Goal: Complete application form

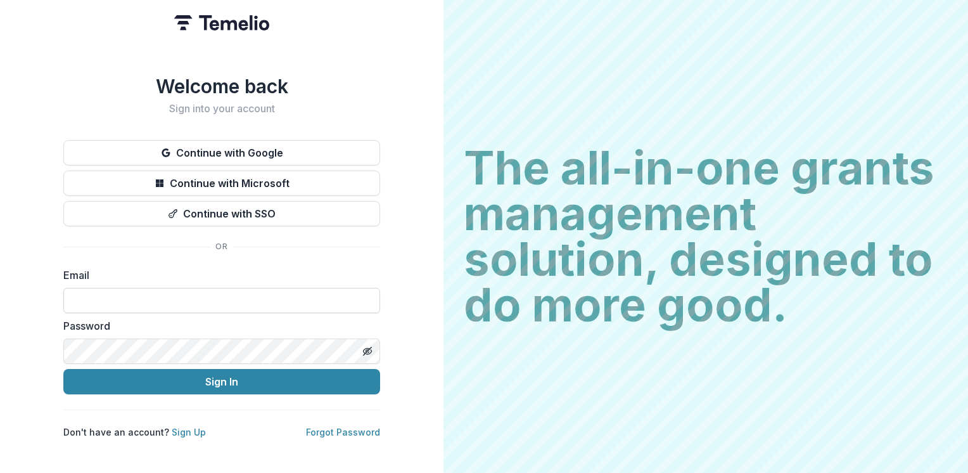
click at [168, 295] on input at bounding box center [221, 300] width 317 height 25
type input "**********"
click at [63, 369] on button "Sign In" at bounding box center [221, 381] width 317 height 25
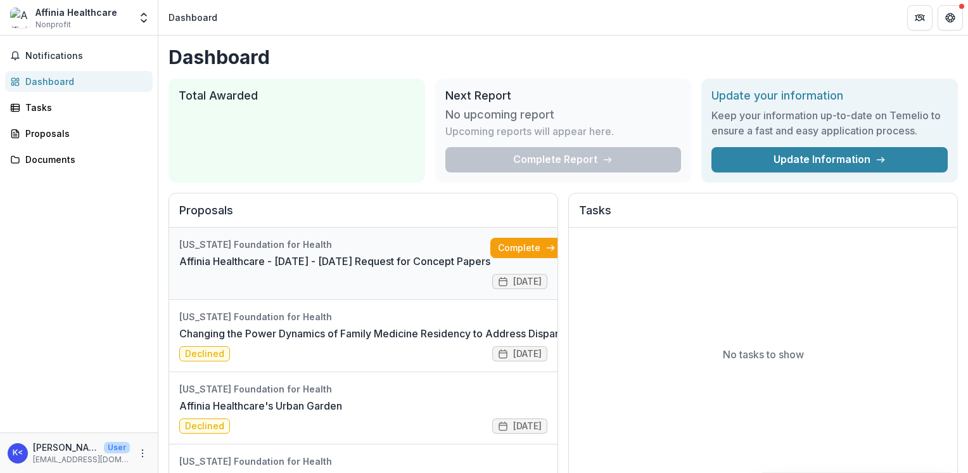
click at [312, 258] on link "Affinia Healthcare - [DATE] - [DATE] Request for Concept Papers" at bounding box center [334, 260] width 311 height 15
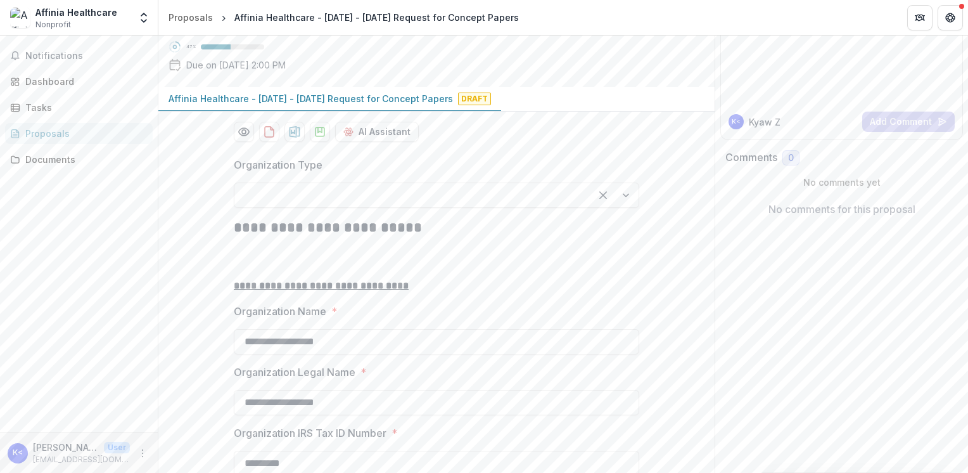
scroll to position [127, 0]
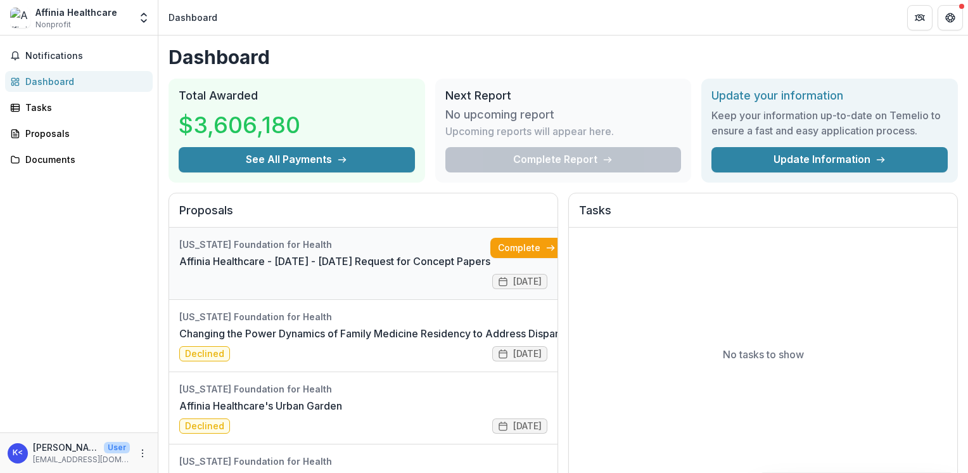
click at [317, 257] on link "Affinia Healthcare - [DATE] - [DATE] Request for Concept Papers" at bounding box center [334, 260] width 311 height 15
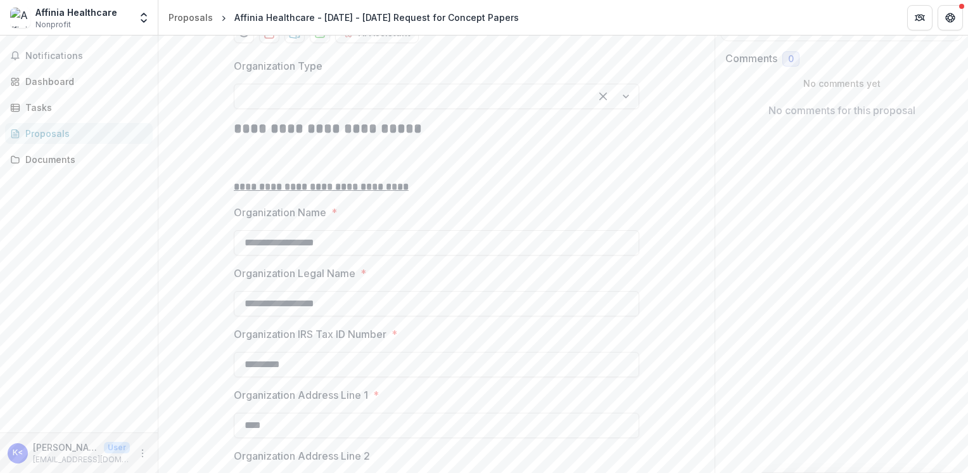
scroll to position [253, 0]
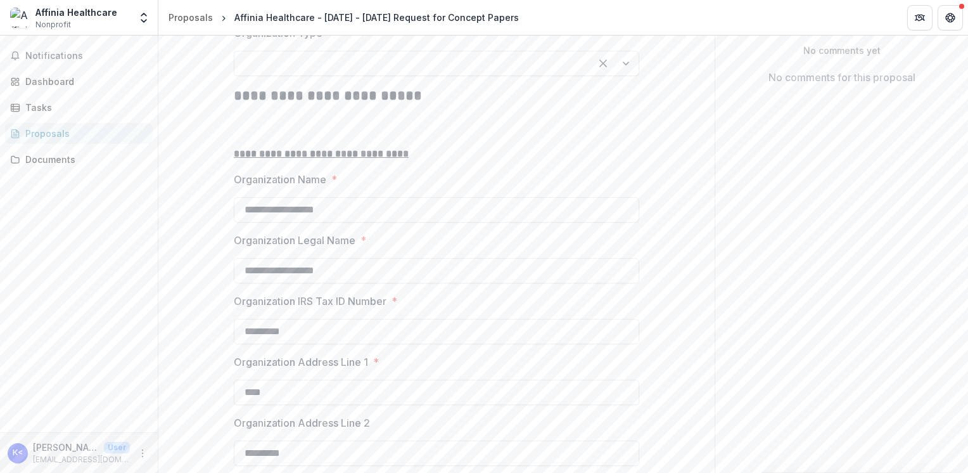
click at [431, 72] on div at bounding box center [412, 63] width 333 height 18
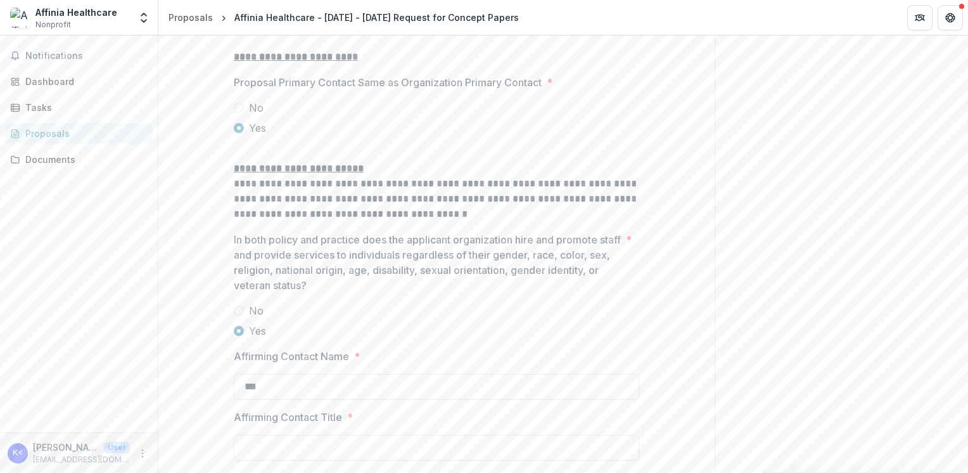
scroll to position [1783, 0]
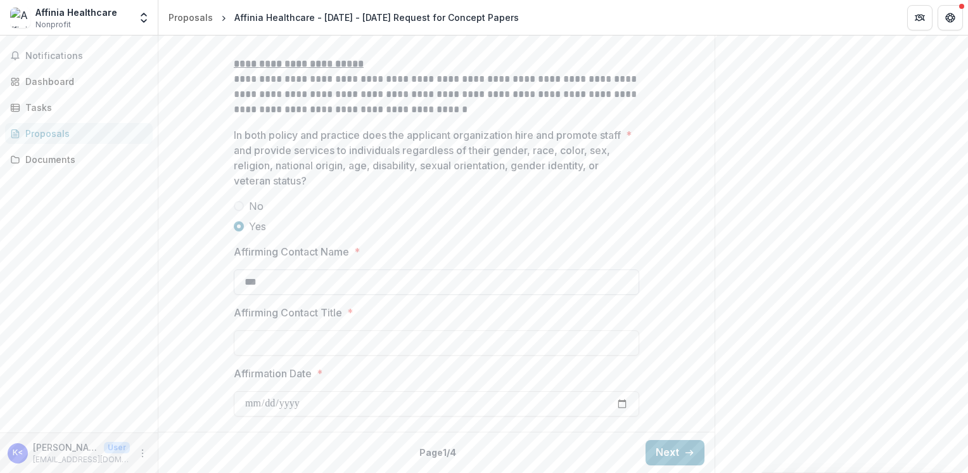
click at [271, 284] on input "***" at bounding box center [436, 281] width 405 height 25
click at [266, 340] on input "Affirming Contact Title *" at bounding box center [436, 342] width 405 height 25
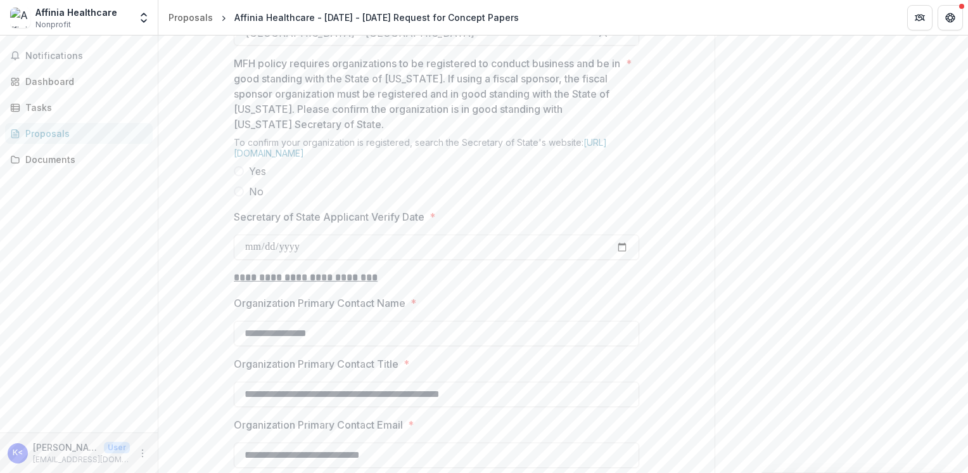
scroll to position [1204, 0]
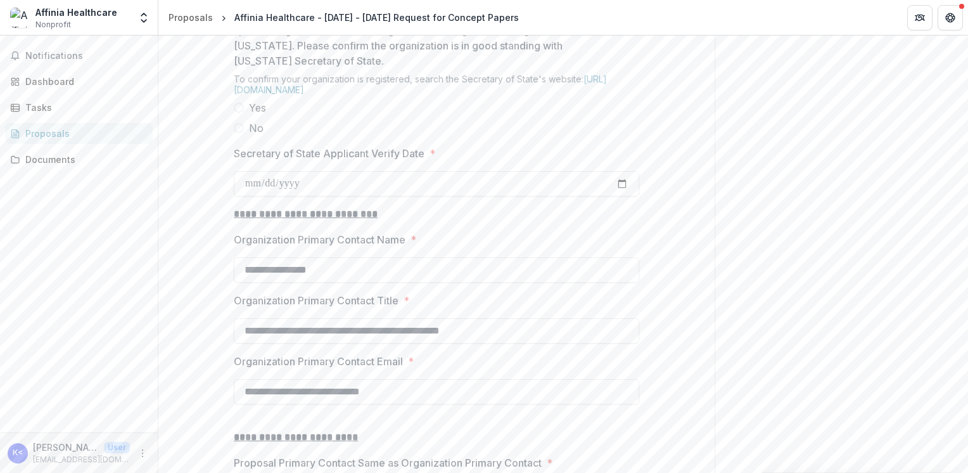
click at [239, 113] on span at bounding box center [239, 108] width 10 height 10
drag, startPoint x: 304, startPoint y: 288, endPoint x: 314, endPoint y: 284, distance: 10.2
click at [304, 196] on input "Secretary of State Applicant Verify Date *" at bounding box center [436, 183] width 405 height 25
type input "**********"
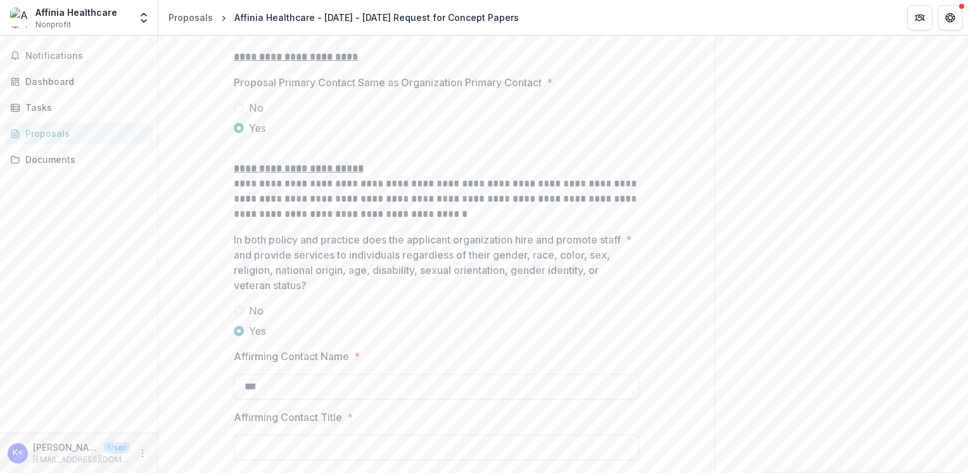
scroll to position [1783, 0]
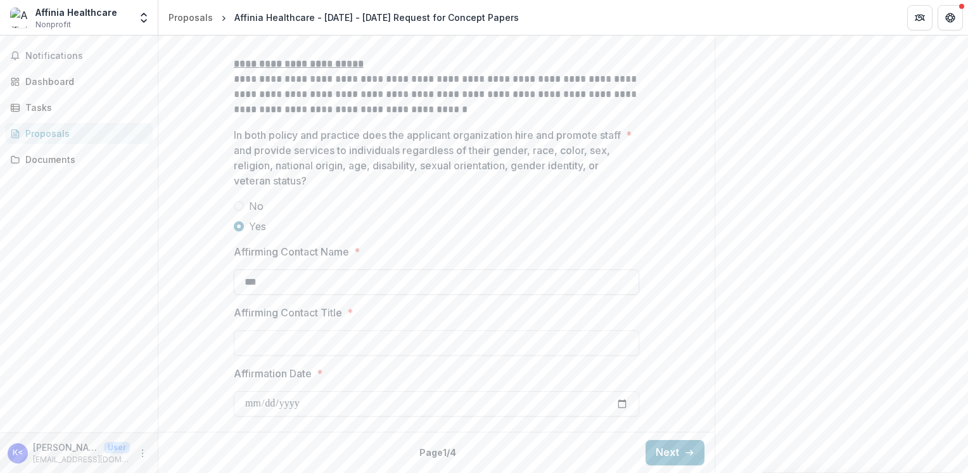
click at [279, 272] on input "***" at bounding box center [436, 281] width 405 height 25
drag, startPoint x: 279, startPoint y: 290, endPoint x: 188, endPoint y: 295, distance: 92.0
type input "**********"
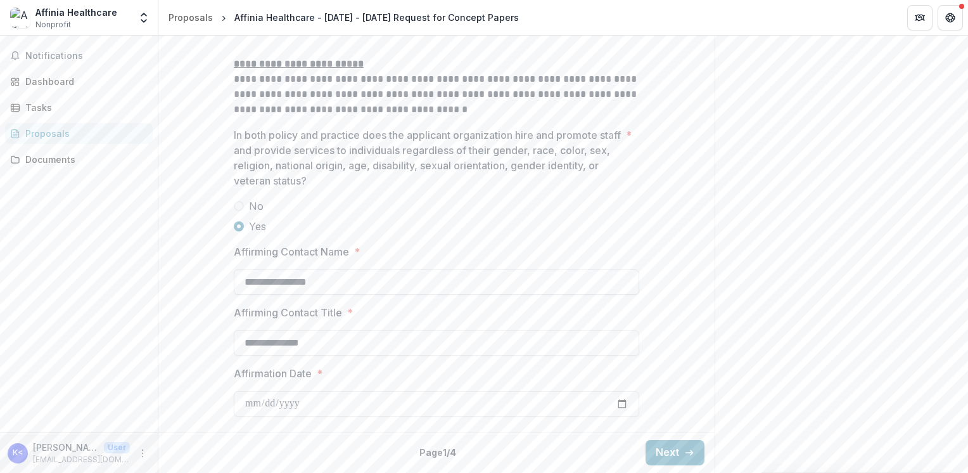
drag, startPoint x: 346, startPoint y: 281, endPoint x: 363, endPoint y: 281, distance: 17.1
click at [345, 281] on input "**********" at bounding box center [436, 281] width 405 height 25
drag, startPoint x: 353, startPoint y: 282, endPoint x: 222, endPoint y: 288, distance: 131.3
type input "**********"
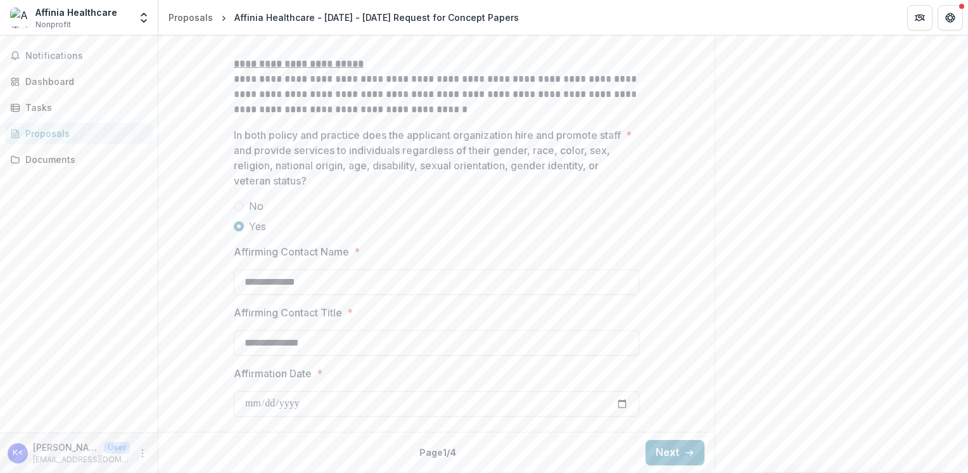
type input "**********"
click at [679, 442] on button "Next" at bounding box center [675, 452] width 59 height 25
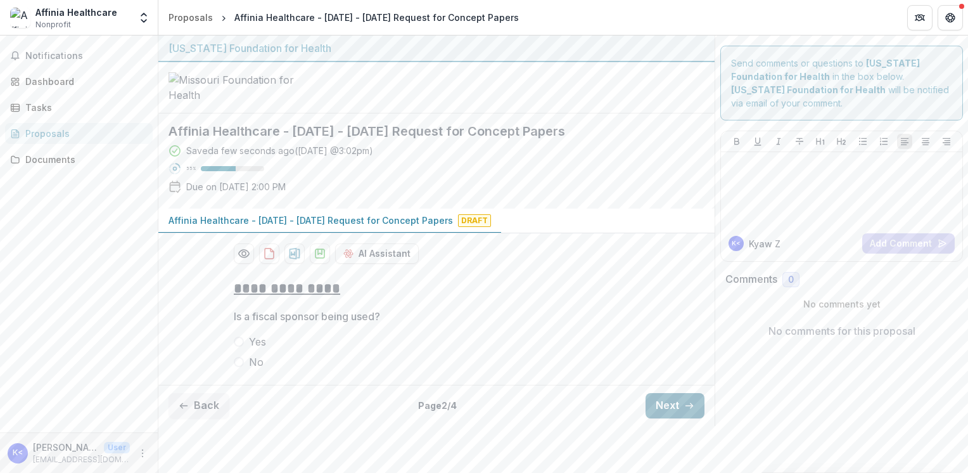
scroll to position [48, 0]
click at [240, 367] on span at bounding box center [239, 362] width 10 height 10
click at [667, 418] on button "Next" at bounding box center [675, 405] width 59 height 25
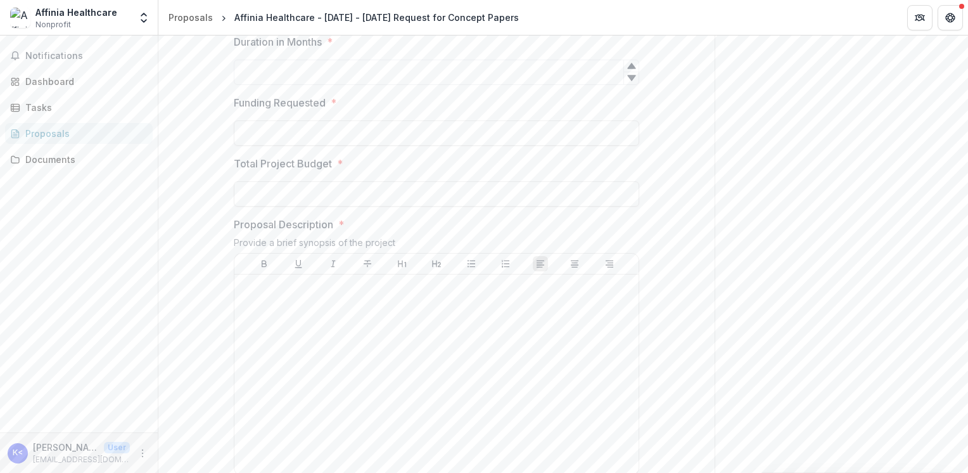
scroll to position [365, 0]
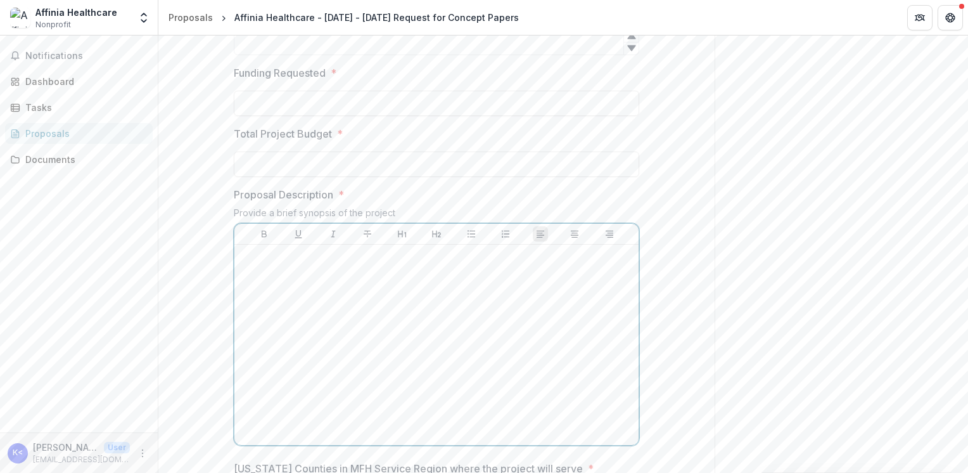
click at [288, 366] on div at bounding box center [436, 345] width 394 height 190
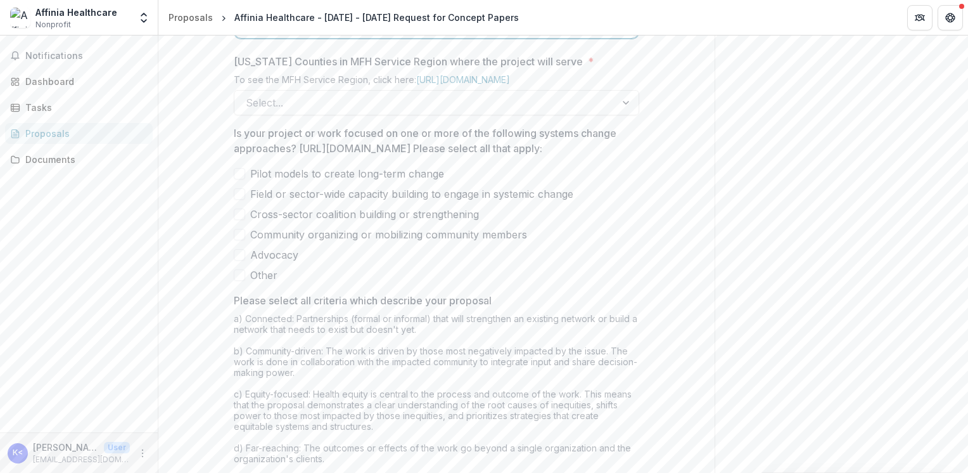
scroll to position [808, 0]
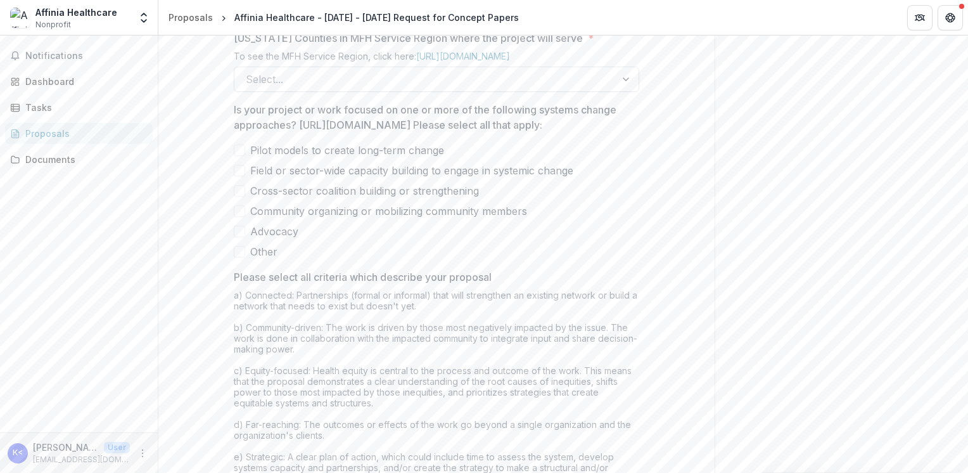
click at [319, 88] on div at bounding box center [425, 79] width 359 height 18
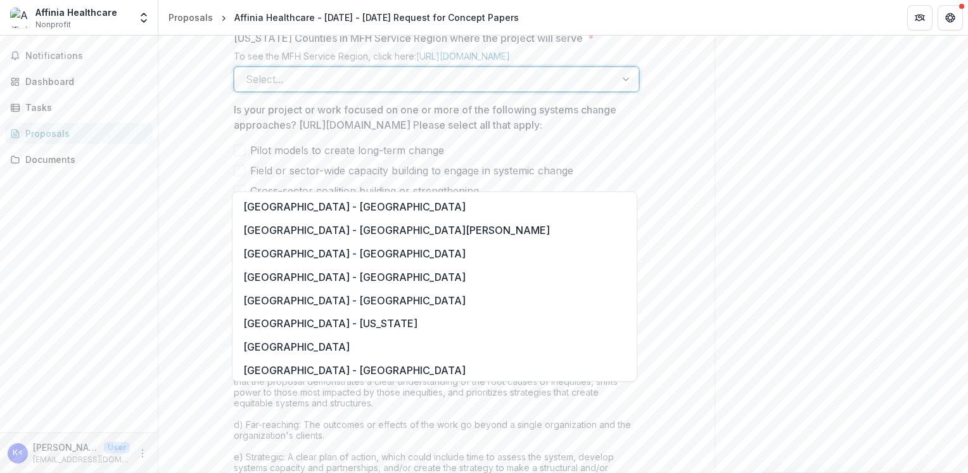
scroll to position [950, 0]
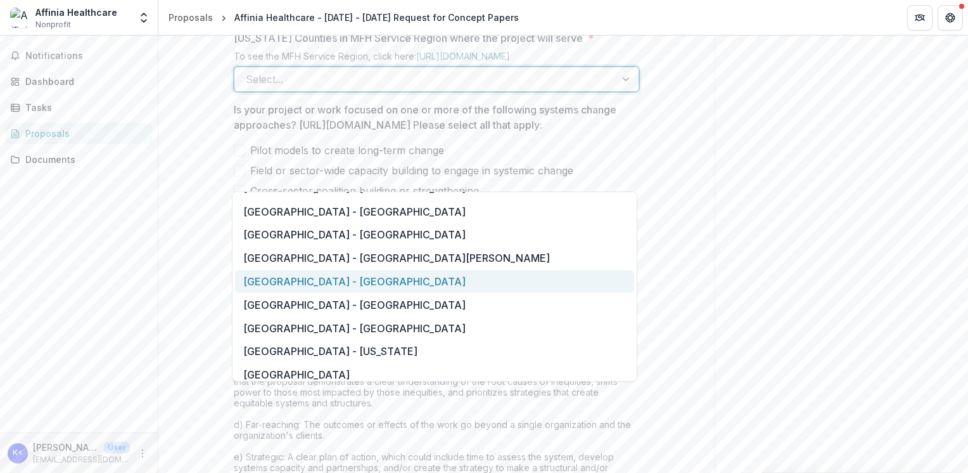
click at [338, 283] on div "[GEOGRAPHIC_DATA] - [GEOGRAPHIC_DATA]" at bounding box center [434, 281] width 399 height 23
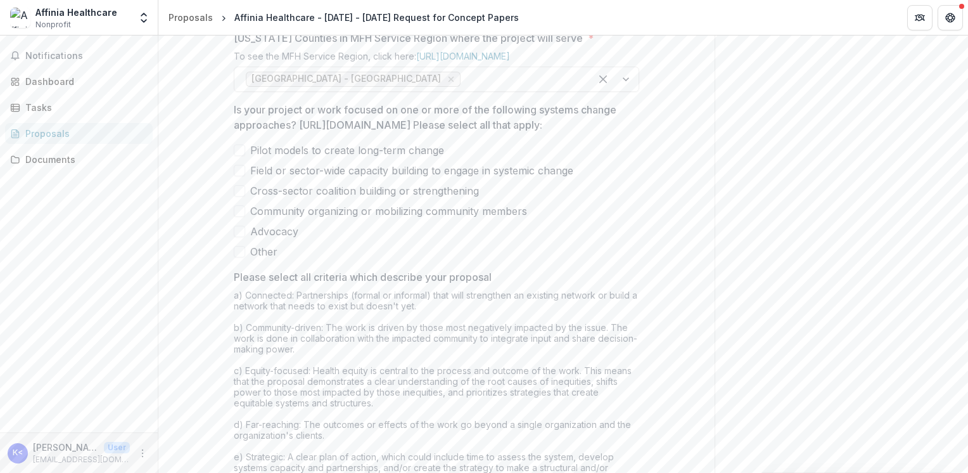
drag, startPoint x: 298, startPoint y: 220, endPoint x: 618, endPoint y: 223, distance: 320.6
click at [618, 132] on p "Is your project or work focused on one or more of the following systems change …" at bounding box center [433, 117] width 398 height 30
copy p "[URL][DOMAIN_NAME]"
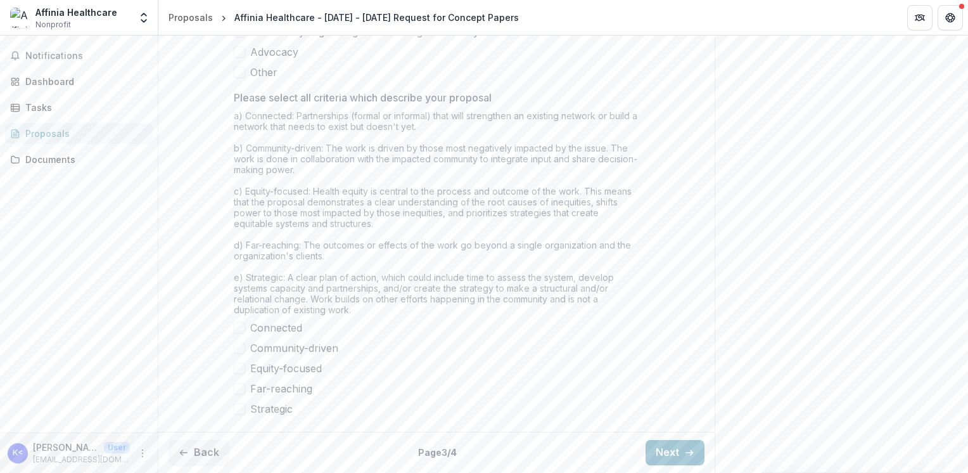
scroll to position [1095, 0]
click at [236, 346] on span at bounding box center [239, 347] width 11 height 11
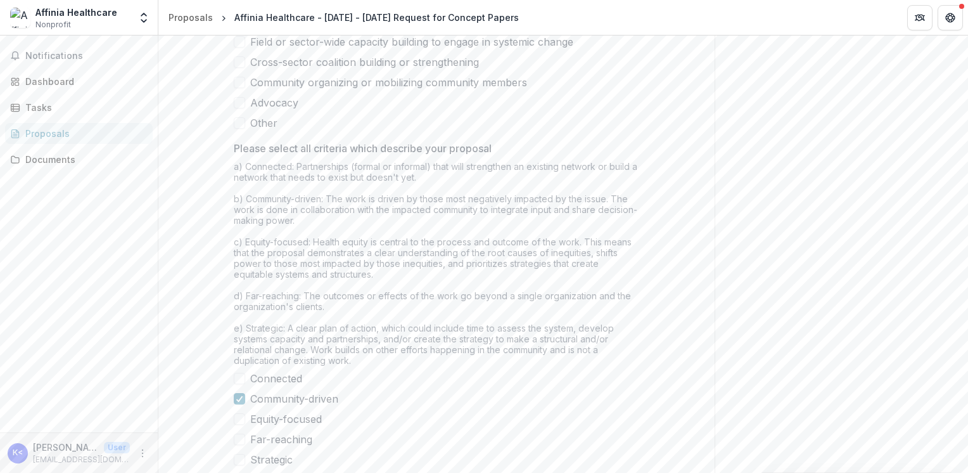
scroll to position [905, 0]
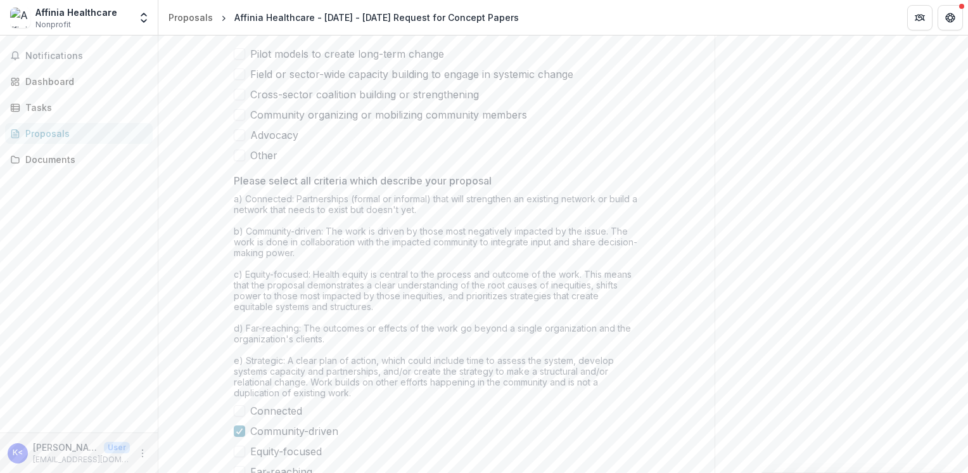
click at [243, 120] on span at bounding box center [239, 114] width 11 height 11
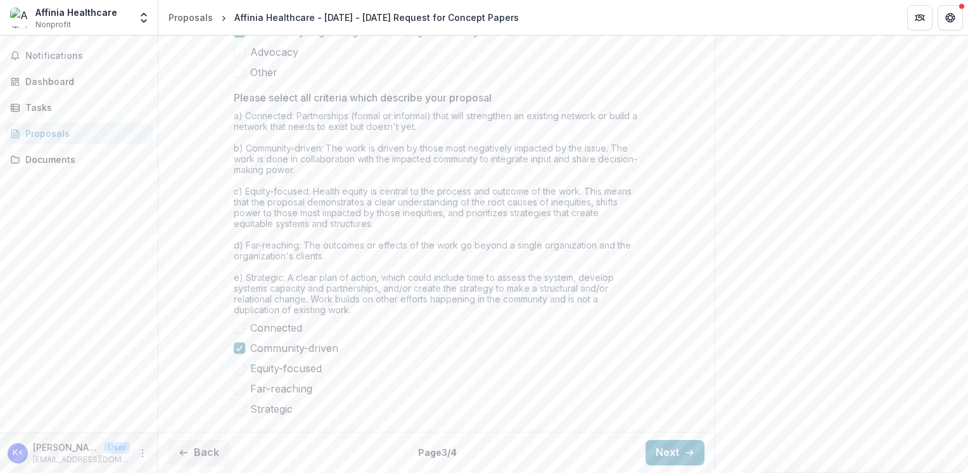
scroll to position [841, 0]
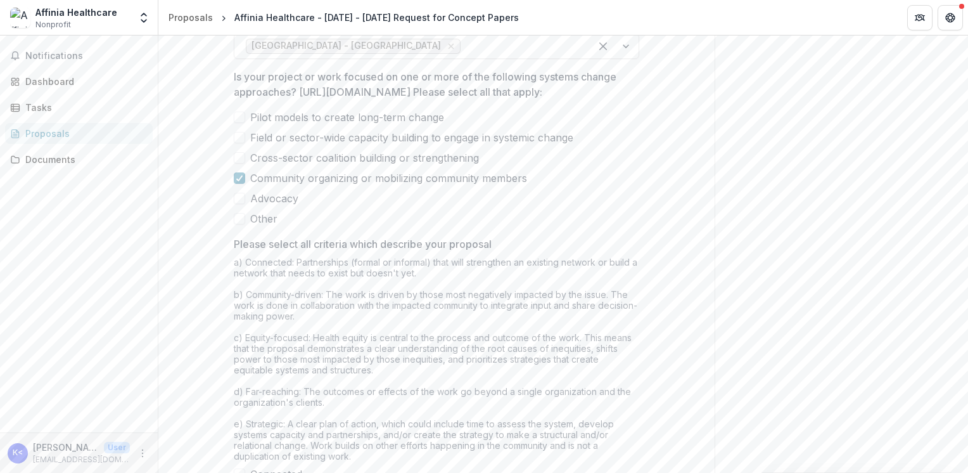
click at [238, 204] on span at bounding box center [239, 198] width 11 height 11
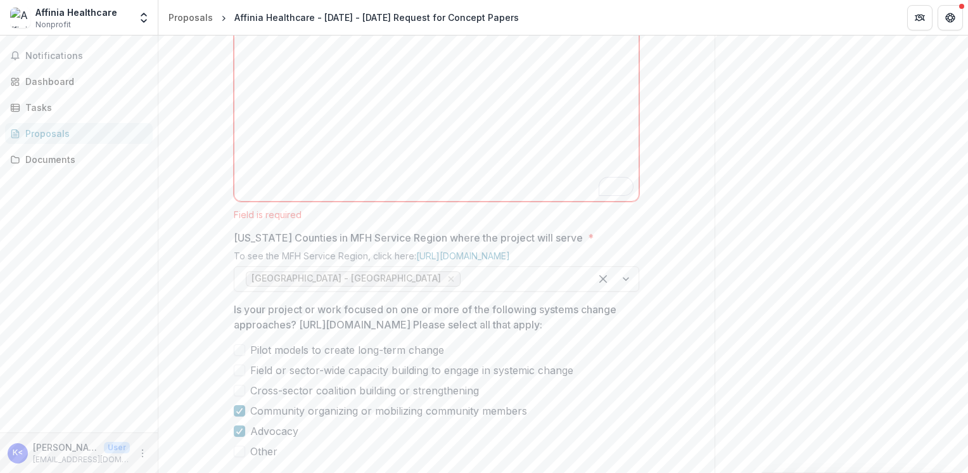
scroll to position [588, 0]
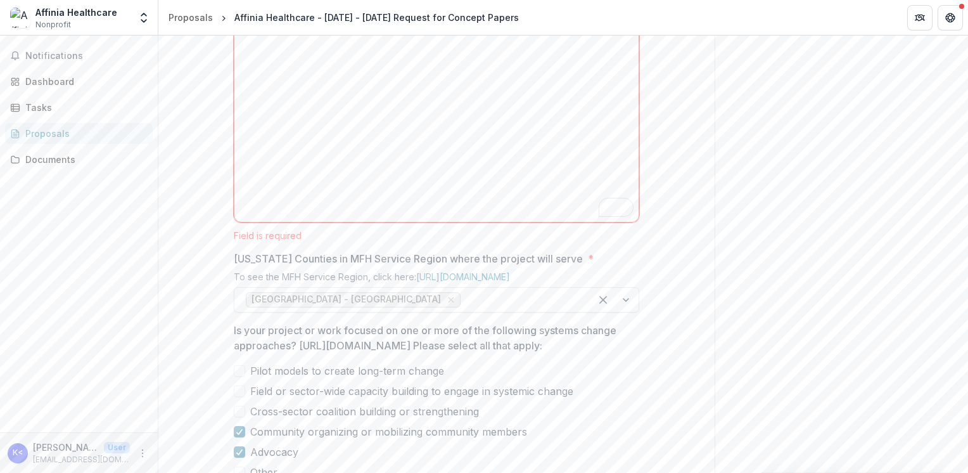
click at [210, 233] on div "**********" at bounding box center [436, 253] width 556 height 1145
click at [281, 217] on div "To enrich screen reader interactions, please activate Accessibility in Grammarl…" at bounding box center [436, 122] width 394 height 190
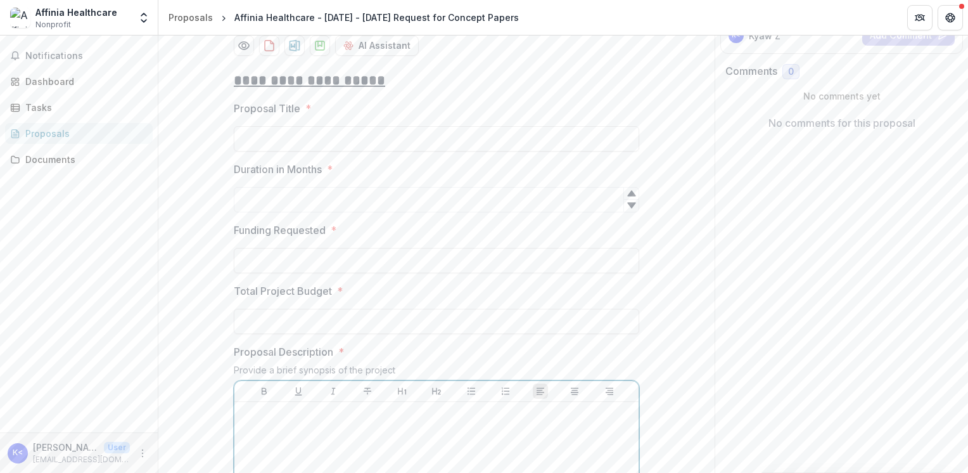
scroll to position [334, 0]
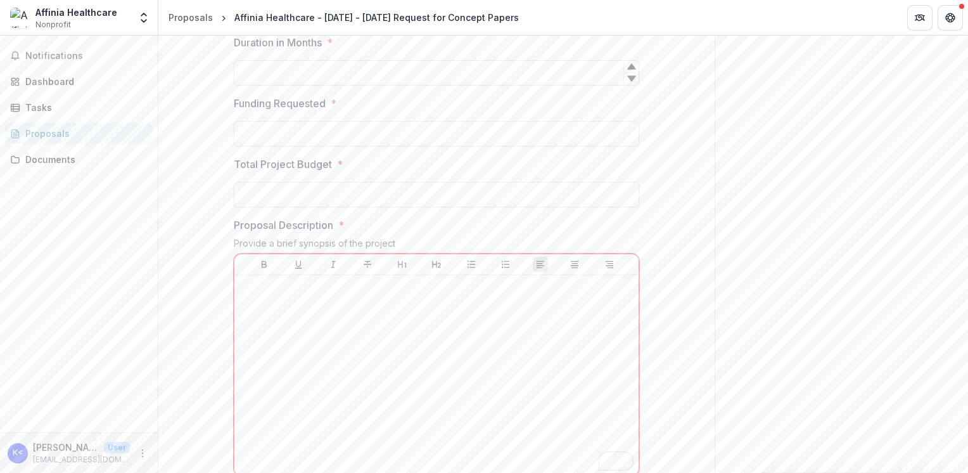
click at [307, 86] on input "Duration in Months *" at bounding box center [436, 72] width 405 height 25
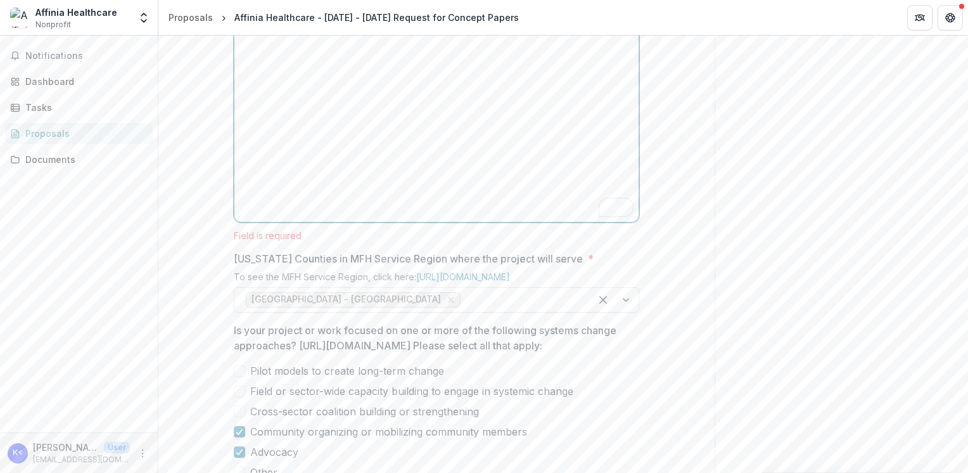
click at [309, 200] on div "To enrich screen reader interactions, please activate Accessibility in Grammarl…" at bounding box center [436, 122] width 394 height 190
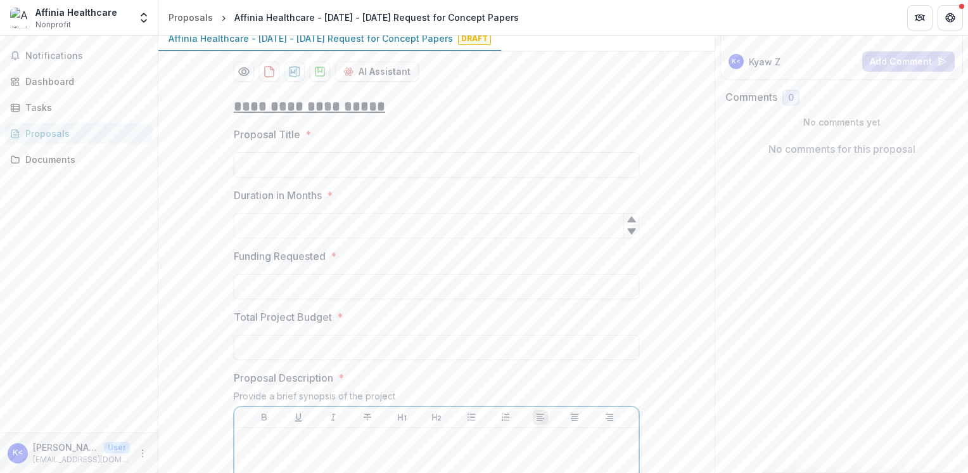
scroll to position [81, 0]
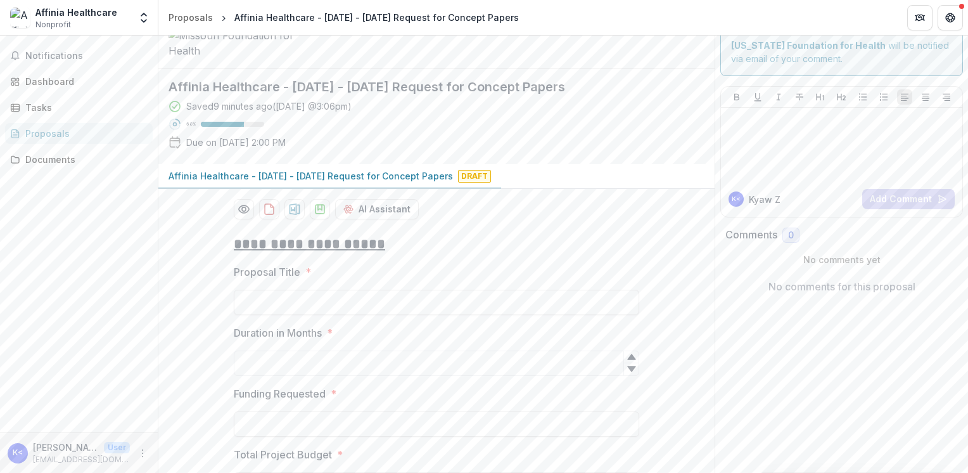
scroll to position [0, 0]
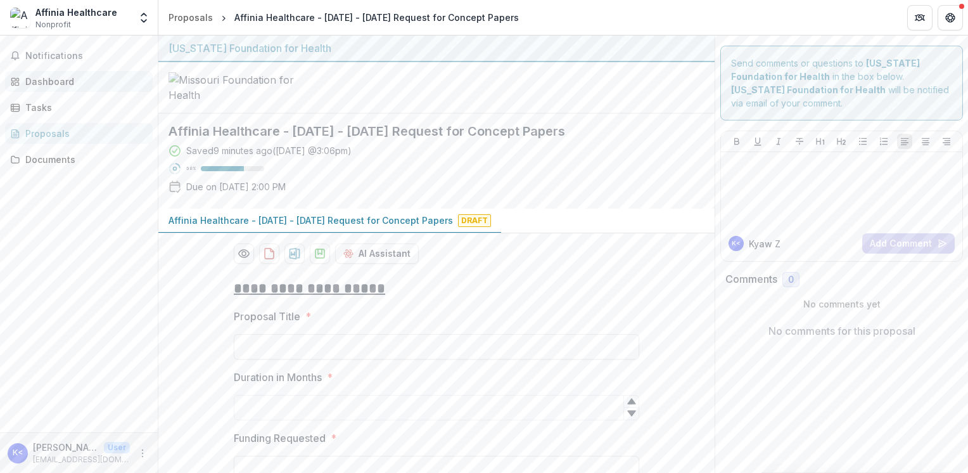
click at [72, 75] on div "Dashboard" at bounding box center [83, 81] width 117 height 13
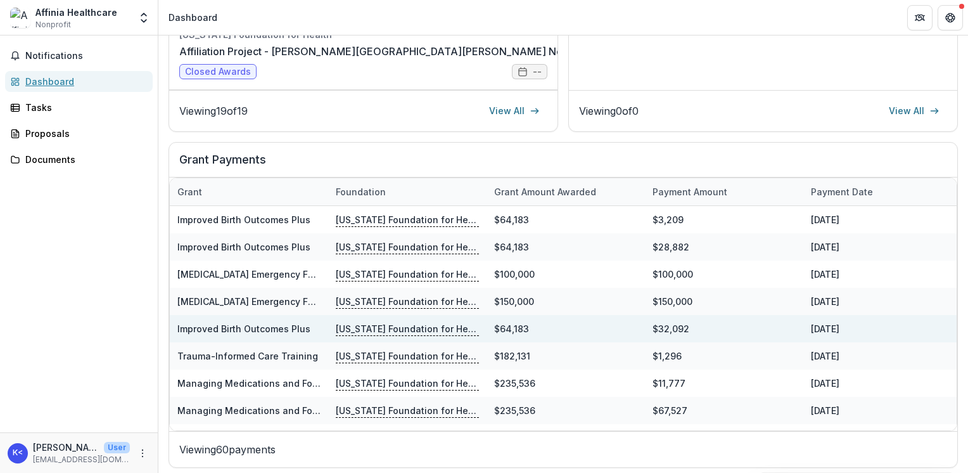
scroll to position [394, 0]
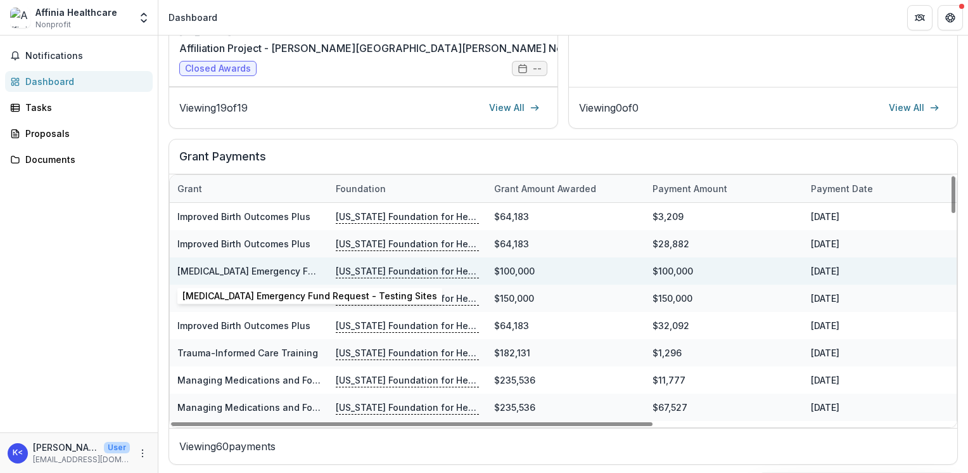
click at [260, 265] on link "[MEDICAL_DATA] Emergency Fund Request - Testing Sites" at bounding box center [304, 270] width 255 height 11
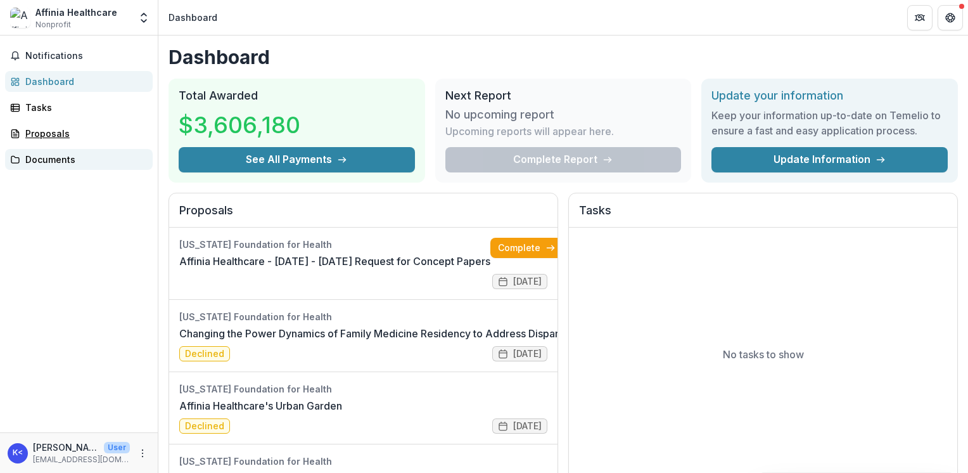
drag, startPoint x: 55, startPoint y: 134, endPoint x: 55, endPoint y: 153, distance: 19.6
click at [55, 134] on div "Proposals" at bounding box center [83, 133] width 117 height 13
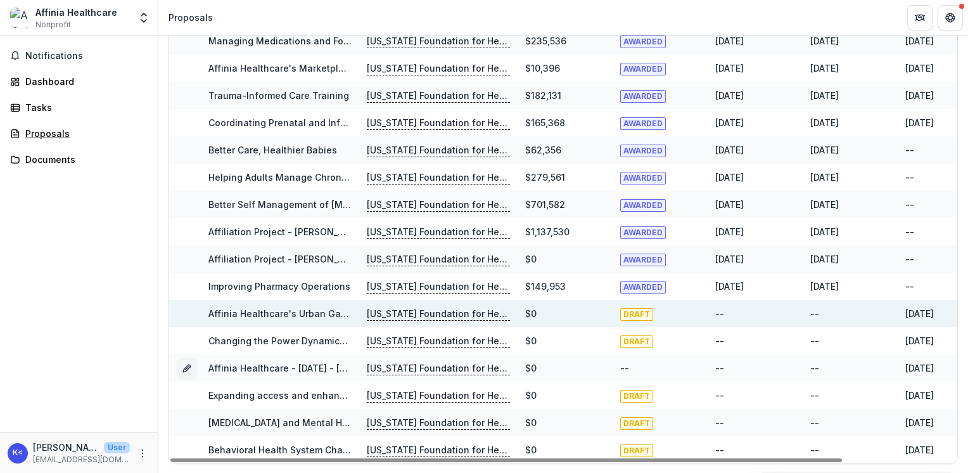
scroll to position [129, 0]
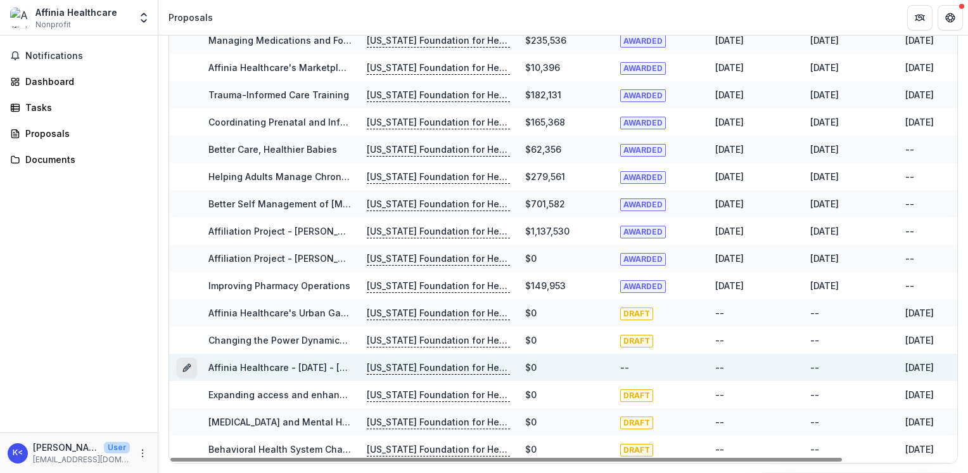
click at [188, 367] on line "Grant ec683fd4-271e-46b1-94f6-46496806b384" at bounding box center [187, 368] width 3 height 3
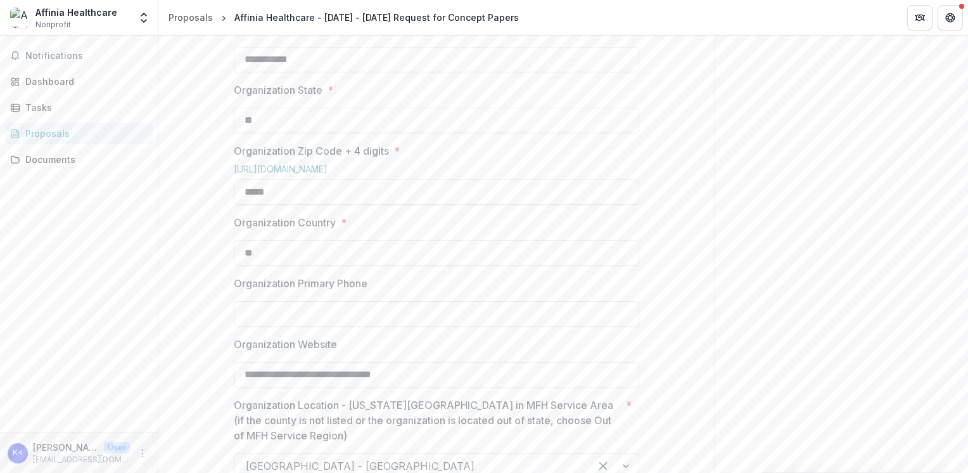
scroll to position [697, 0]
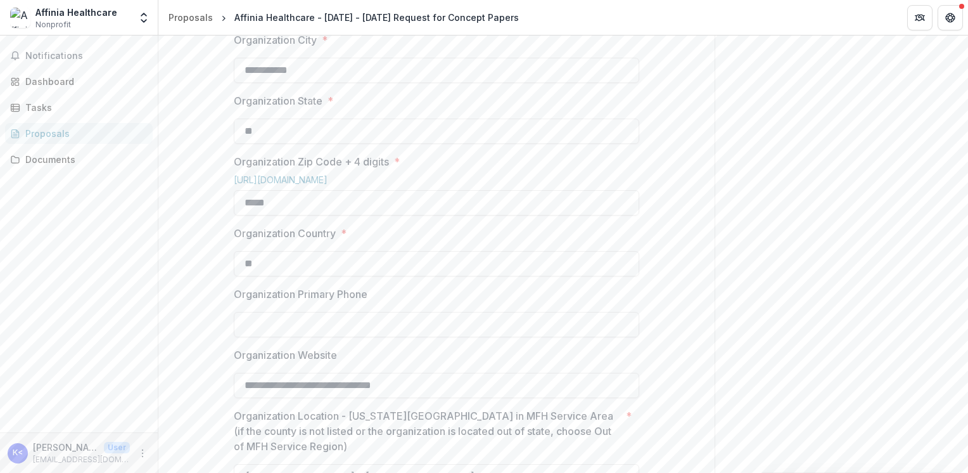
click at [153, 9] on div "Affinia Healthcare Nonprofit Team Settings Settings" at bounding box center [79, 20] width 158 height 30
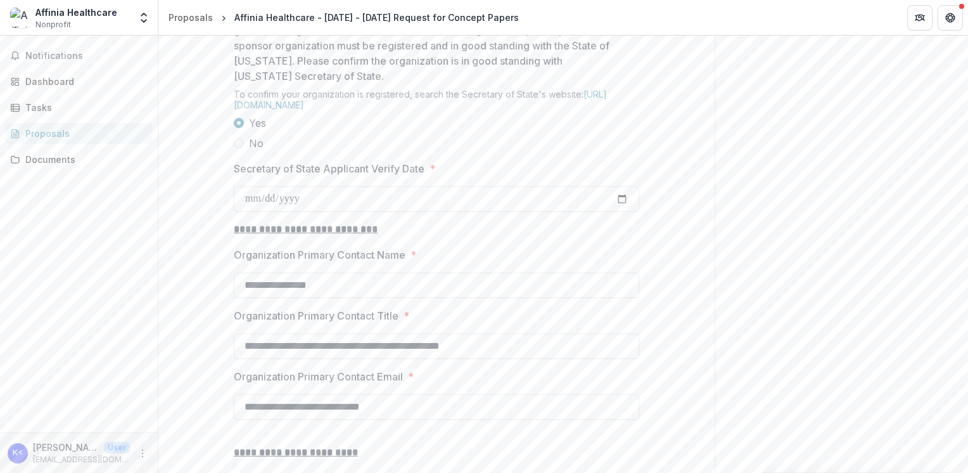
scroll to position [1330, 0]
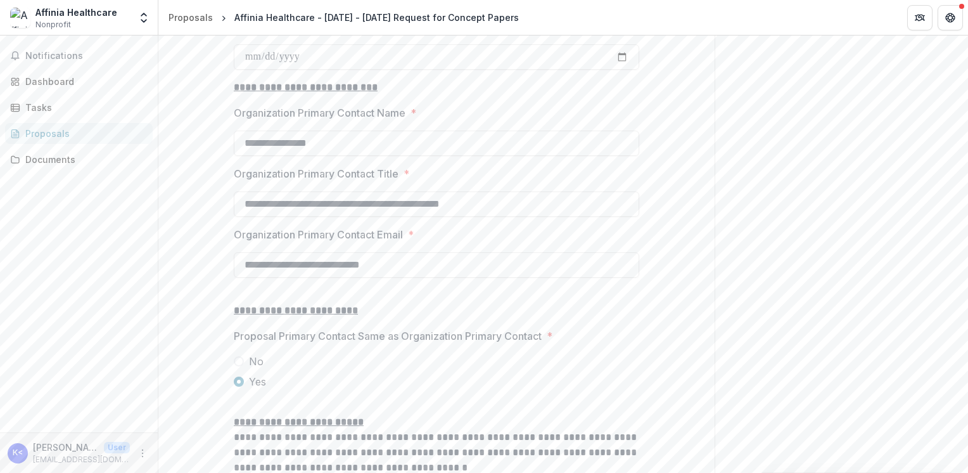
click at [77, 84] on div "Dashboard" at bounding box center [83, 81] width 117 height 13
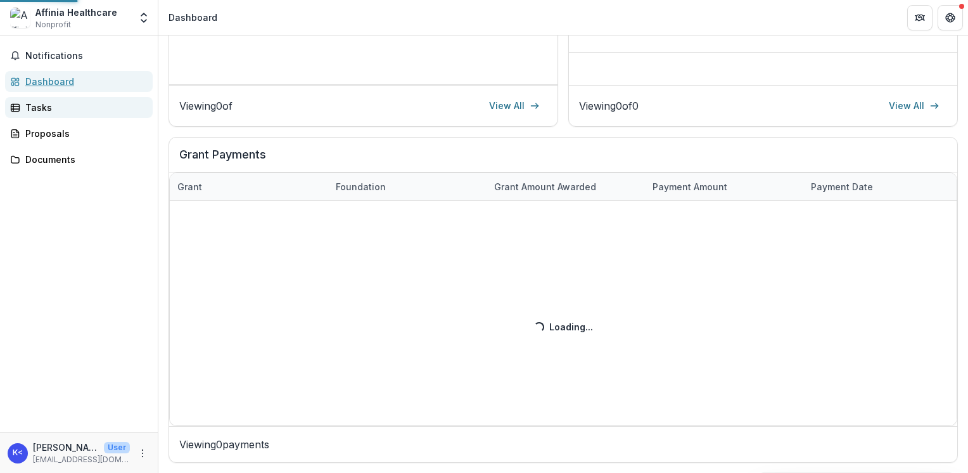
scroll to position [357, 0]
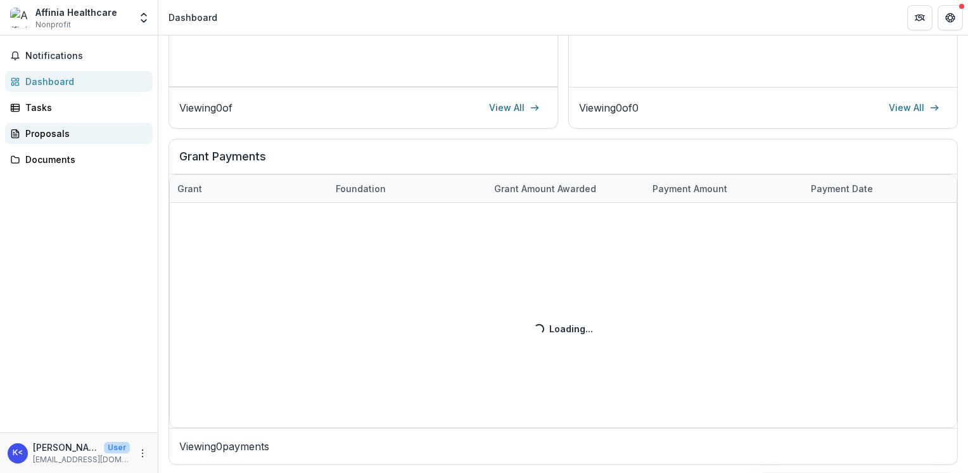
click at [73, 139] on div "Proposals" at bounding box center [83, 133] width 117 height 13
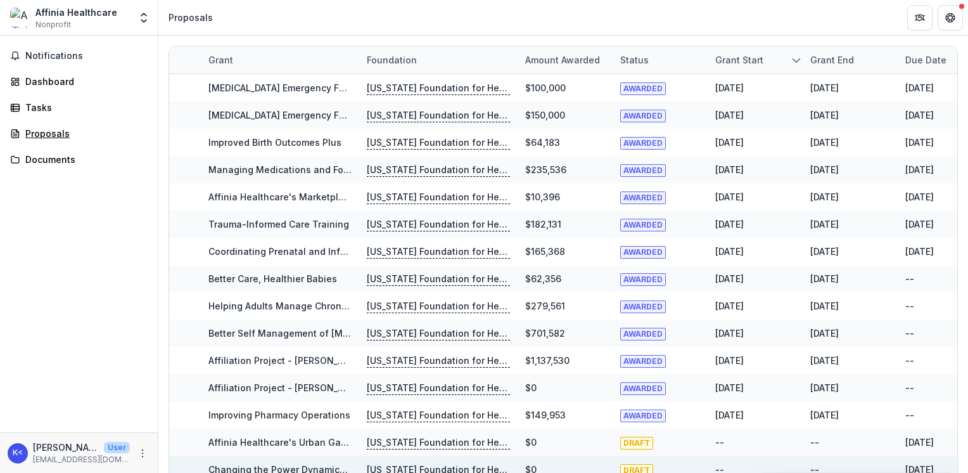
scroll to position [129, 0]
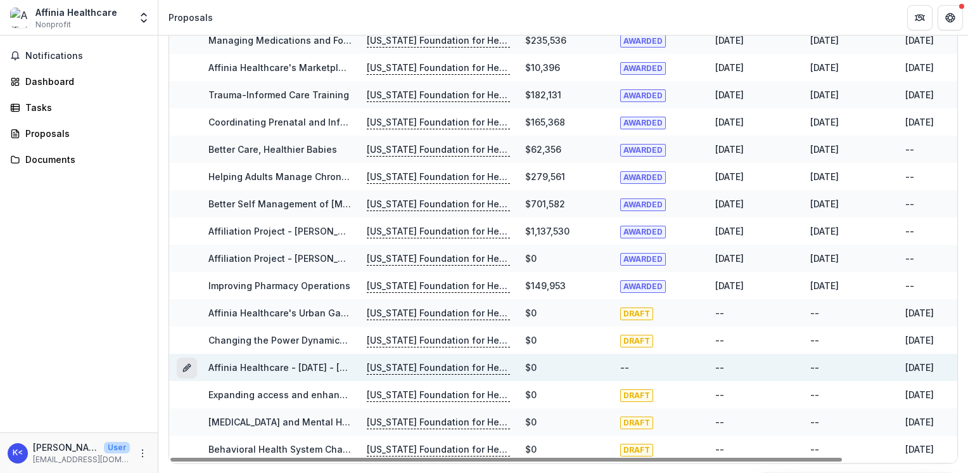
click at [185, 364] on icon "Grant ec683fd4-271e-46b1-94f6-46496806b384" at bounding box center [187, 367] width 10 height 10
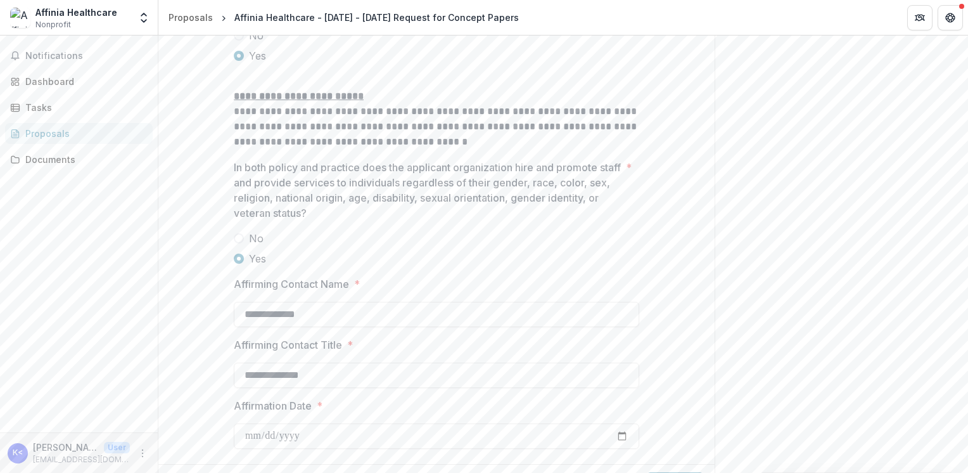
scroll to position [1783, 0]
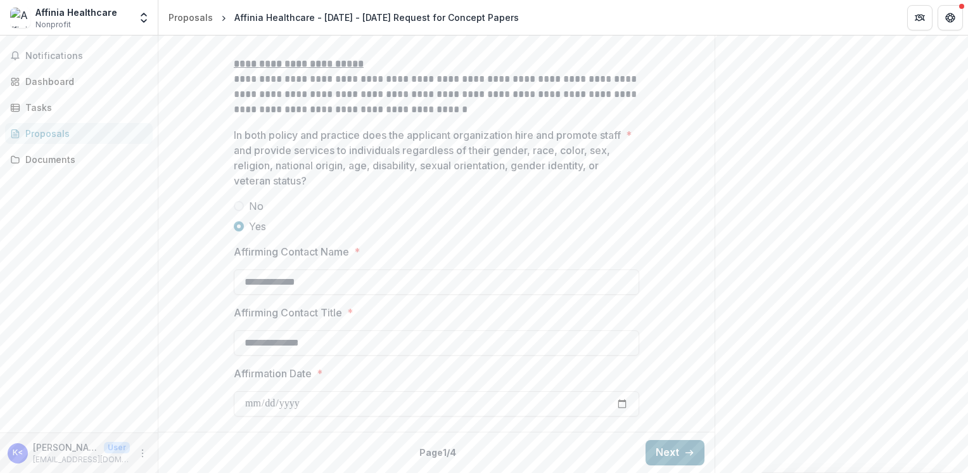
click at [665, 440] on button "Next" at bounding box center [675, 452] width 59 height 25
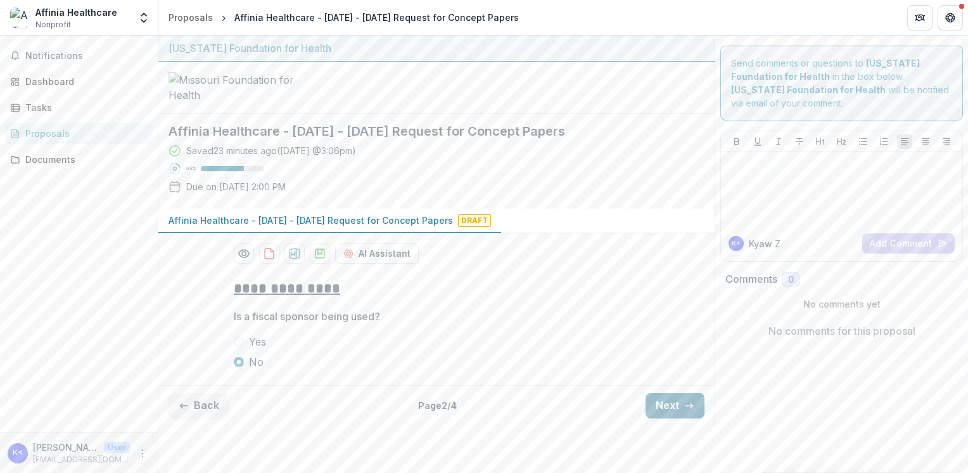
click at [679, 418] on button "Next" at bounding box center [675, 405] width 59 height 25
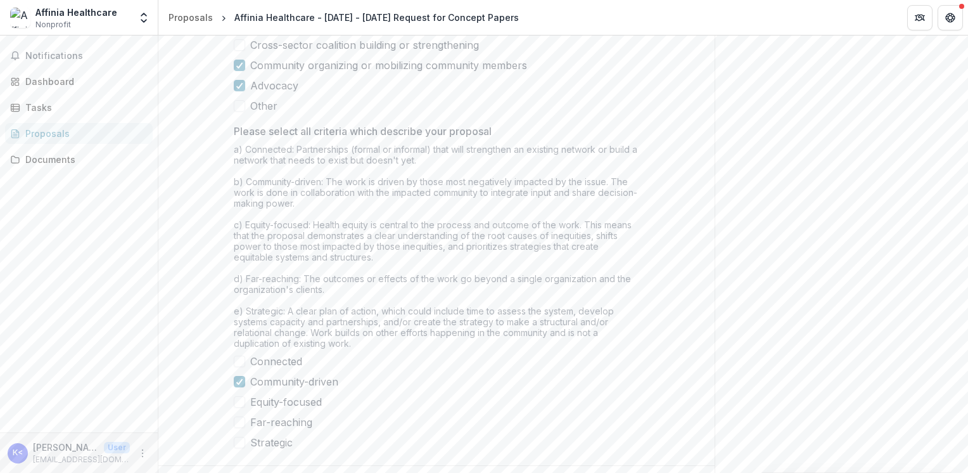
scroll to position [1081, 0]
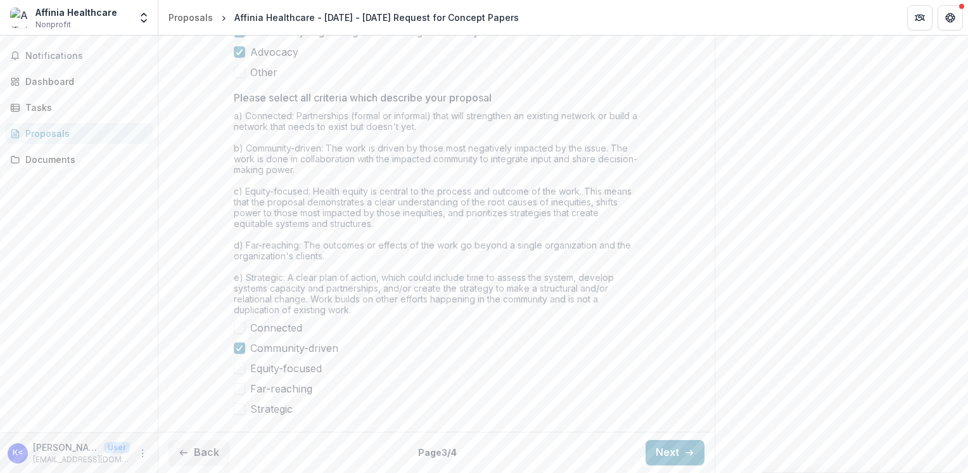
click at [653, 450] on button "Next" at bounding box center [675, 452] width 59 height 25
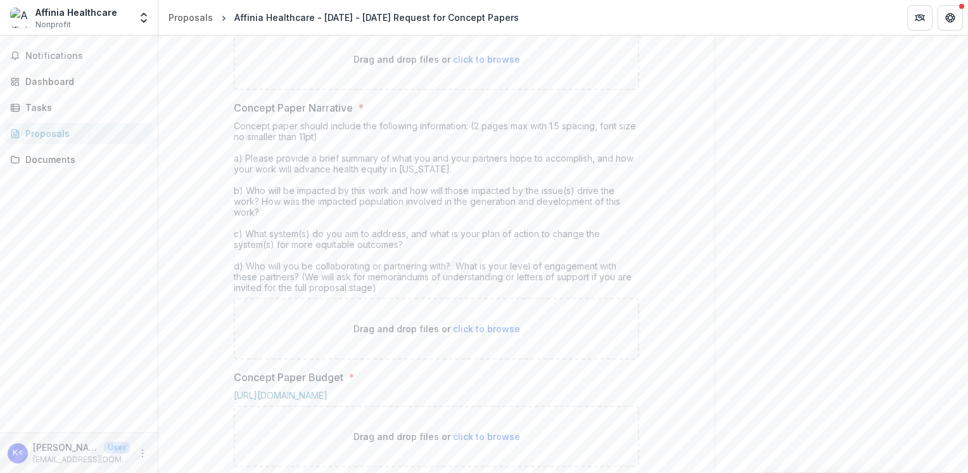
scroll to position [318, 0]
click at [276, 284] on div "Concept paper should include the following information: (2 pages max with 1.5 s…" at bounding box center [436, 206] width 405 height 177
drag, startPoint x: 234, startPoint y: 227, endPoint x: 435, endPoint y: 390, distance: 258.6
click at [435, 296] on div "Concept paper should include the following information: (2 pages max with 1.5 s…" at bounding box center [436, 206] width 405 height 177
copy div "Concept paper should include the following information: (2 pages max with 1.5 s…"
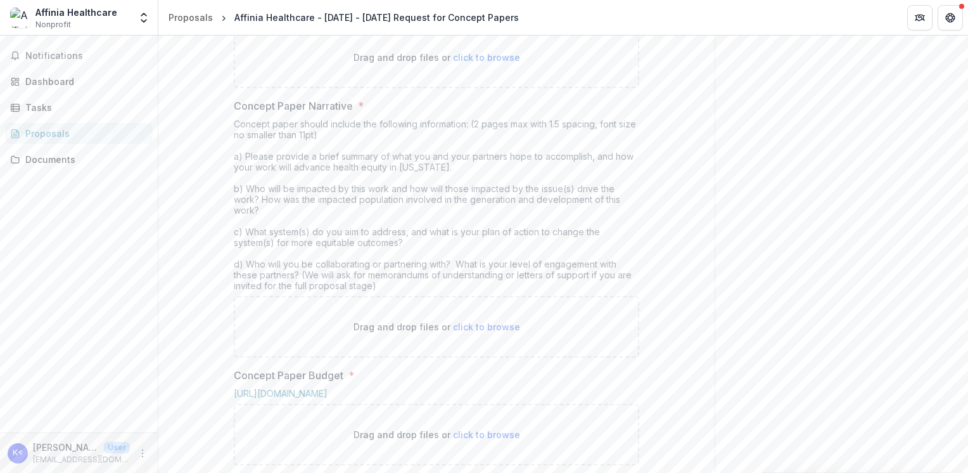
click at [235, 296] on div "Concept paper should include the following information: (2 pages max with 1.5 s…" at bounding box center [436, 206] width 405 height 177
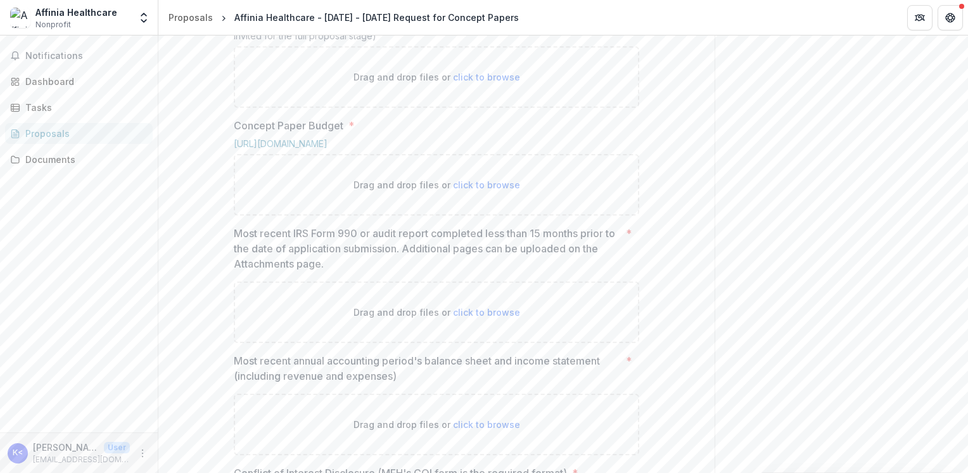
scroll to position [698, 0]
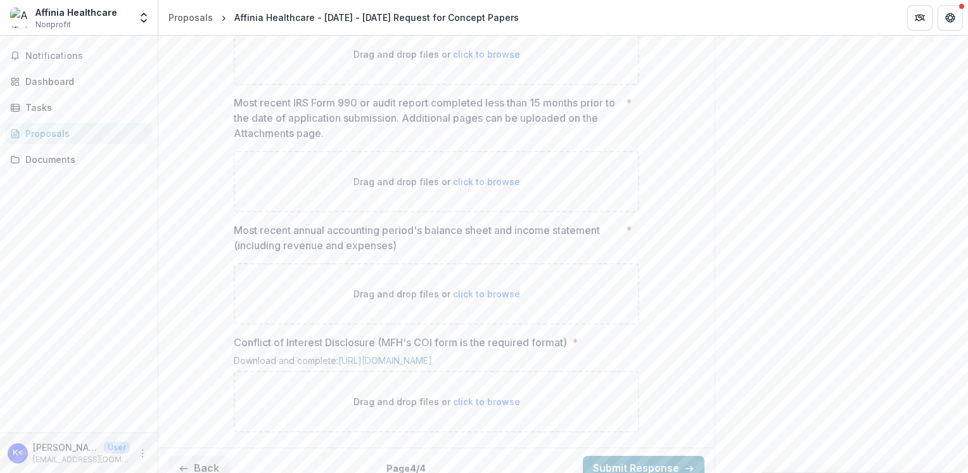
click at [218, 298] on div "**********" at bounding box center [436, 6] width 556 height 872
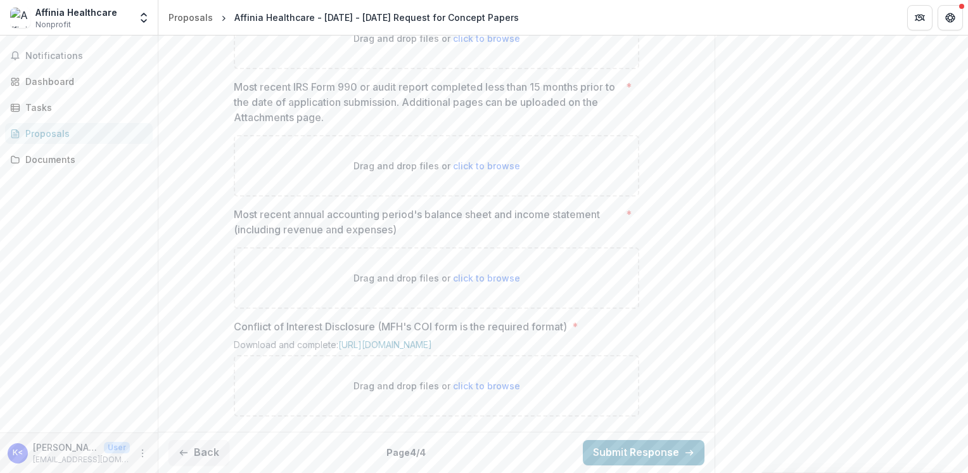
click at [476, 172] on p "Drag and drop files or click to browse" at bounding box center [437, 165] width 167 height 13
type input "**********"
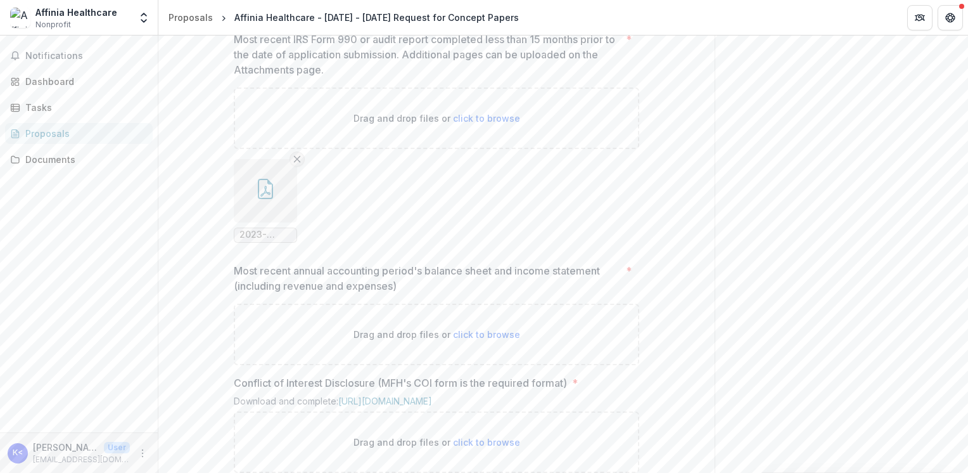
click at [296, 162] on line "Remove File" at bounding box center [298, 159] width 6 height 6
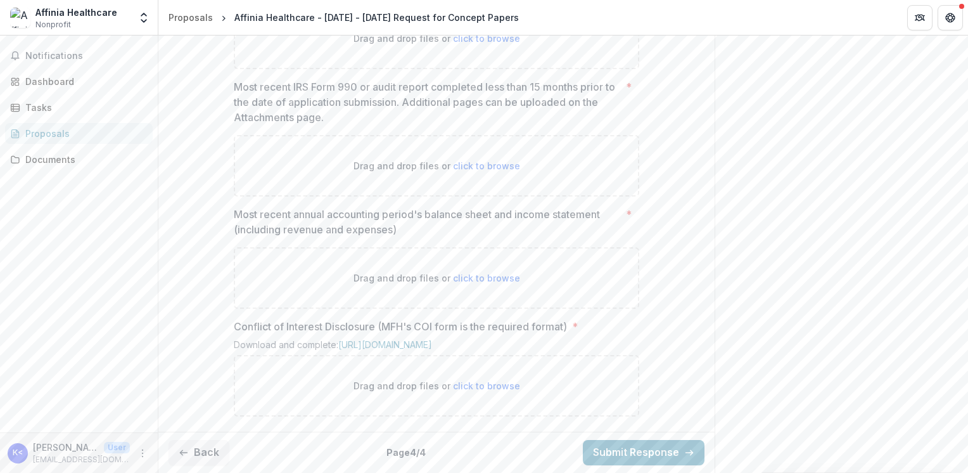
click at [490, 171] on span "click to browse" at bounding box center [486, 165] width 67 height 11
type input "**********"
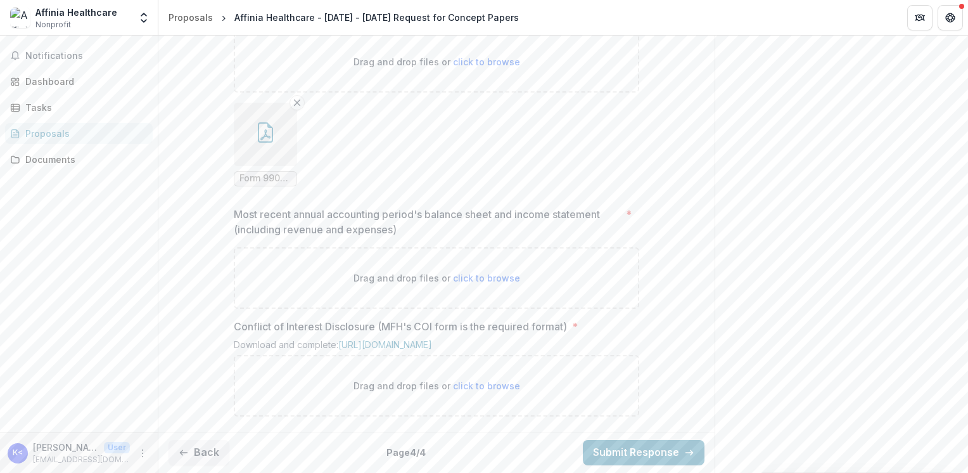
scroll to position [928, 0]
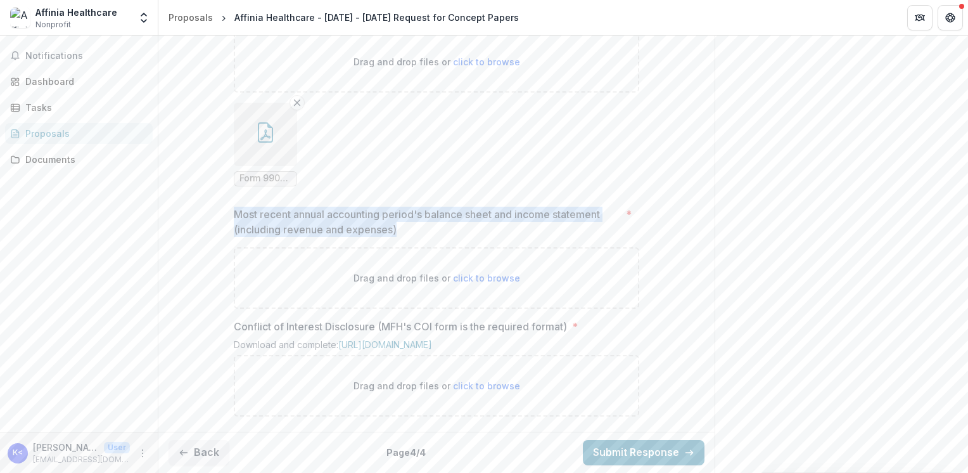
drag, startPoint x: 233, startPoint y: 202, endPoint x: 402, endPoint y: 225, distance: 170.7
click at [402, 225] on p "Most recent annual accounting period's balance sheet and income statement (incl…" at bounding box center [427, 222] width 387 height 30
copy p "Most recent annual accounting period's balance sheet and income statement (incl…"
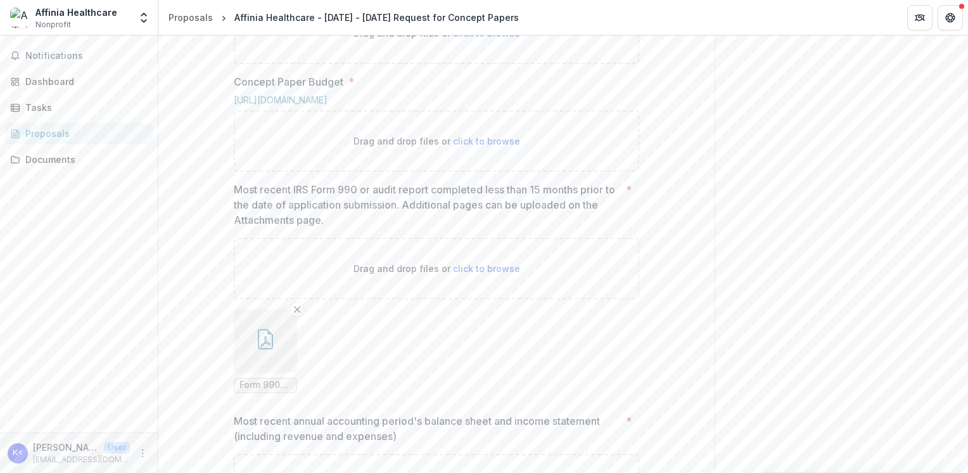
scroll to position [548, 0]
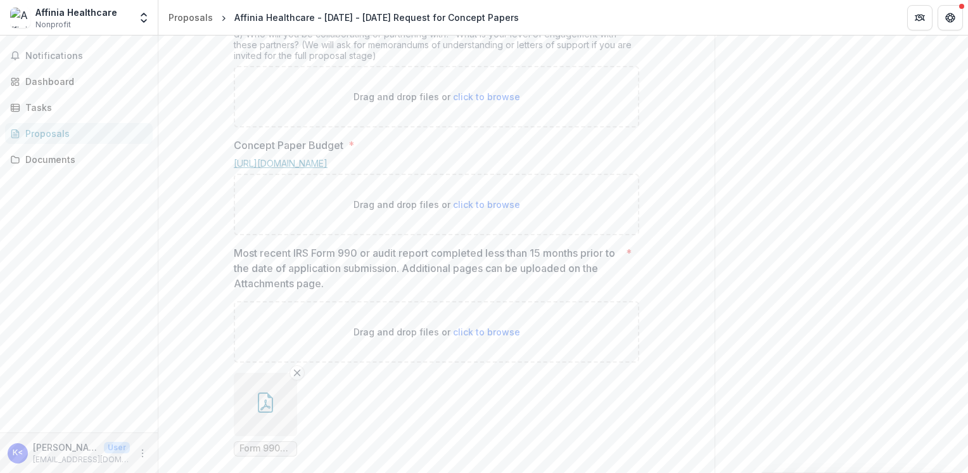
drag, startPoint x: 197, startPoint y: 290, endPoint x: 304, endPoint y: 269, distance: 109.2
click at [197, 290] on div "**********" at bounding box center [436, 209] width 556 height 976
click at [304, 169] on link "[URL][DOMAIN_NAME]" at bounding box center [281, 163] width 94 height 11
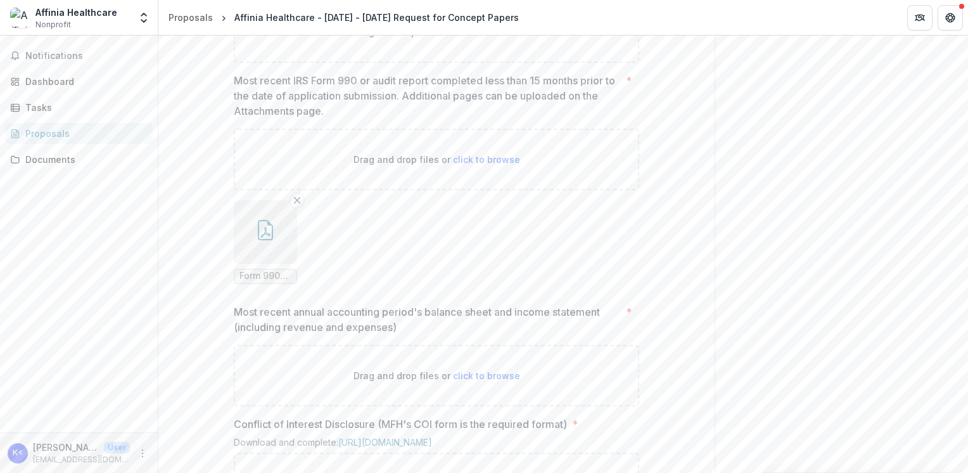
scroll to position [824, 0]
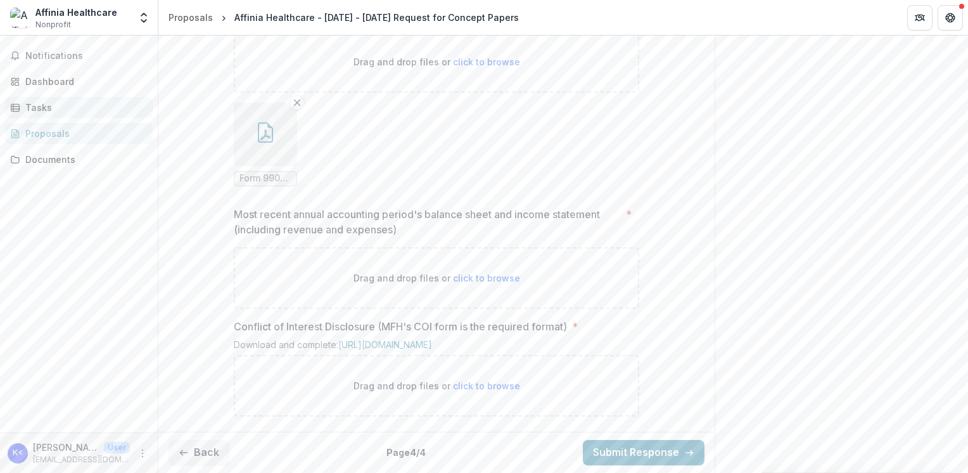
click at [81, 103] on div "Tasks" at bounding box center [83, 107] width 117 height 13
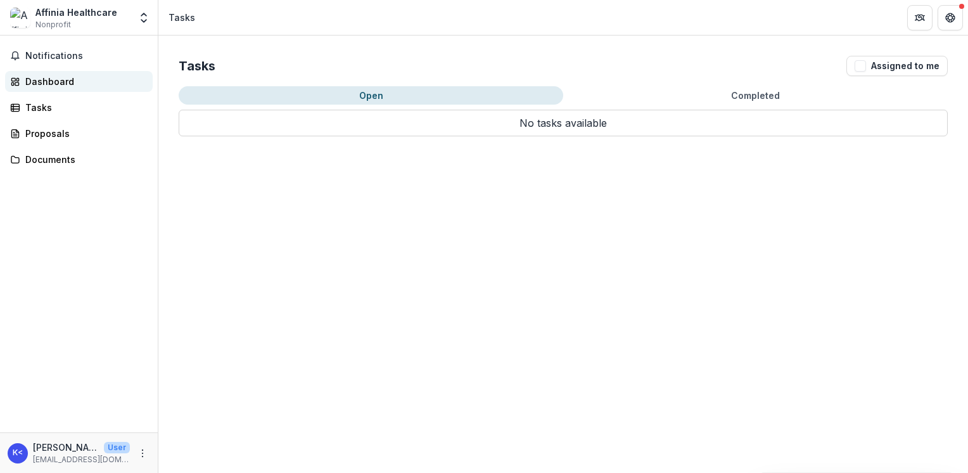
click at [76, 86] on div "Dashboard" at bounding box center [83, 81] width 117 height 13
